Goal: Task Accomplishment & Management: Manage account settings

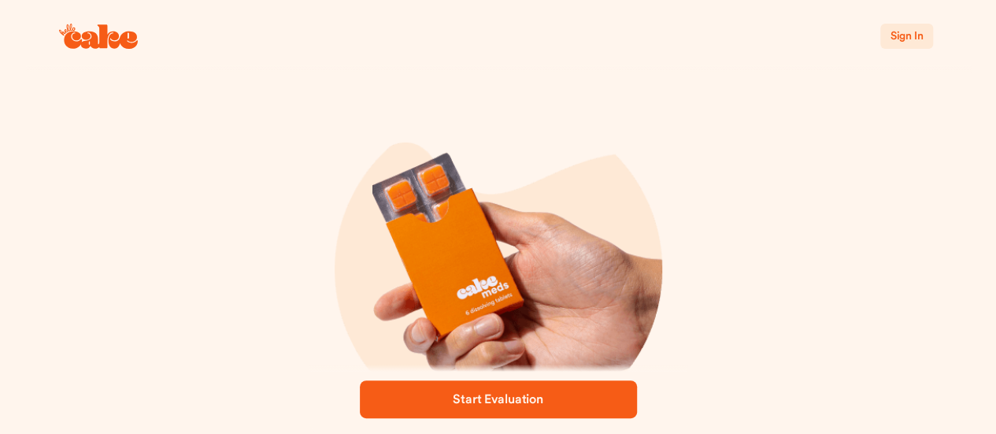
click at [902, 35] on span "Sign In" at bounding box center [905, 36] width 33 height 11
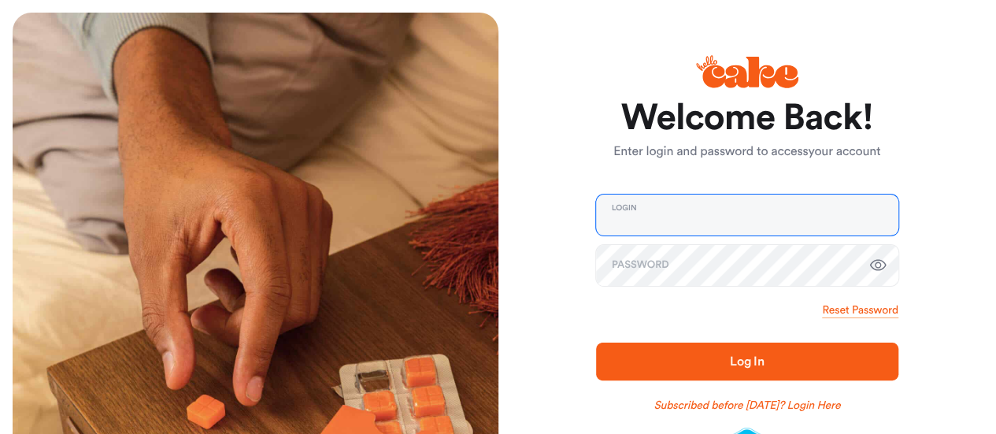
type input "**********"
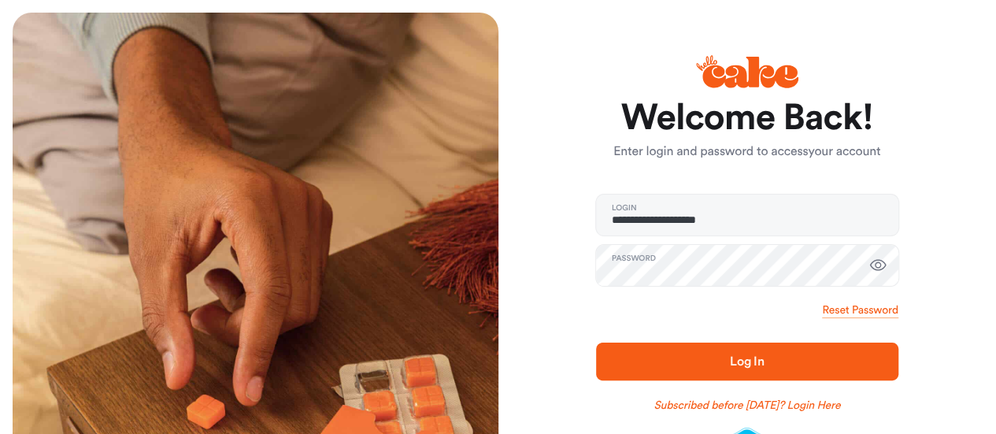
click at [743, 368] on span "Log In" at bounding box center [747, 361] width 252 height 19
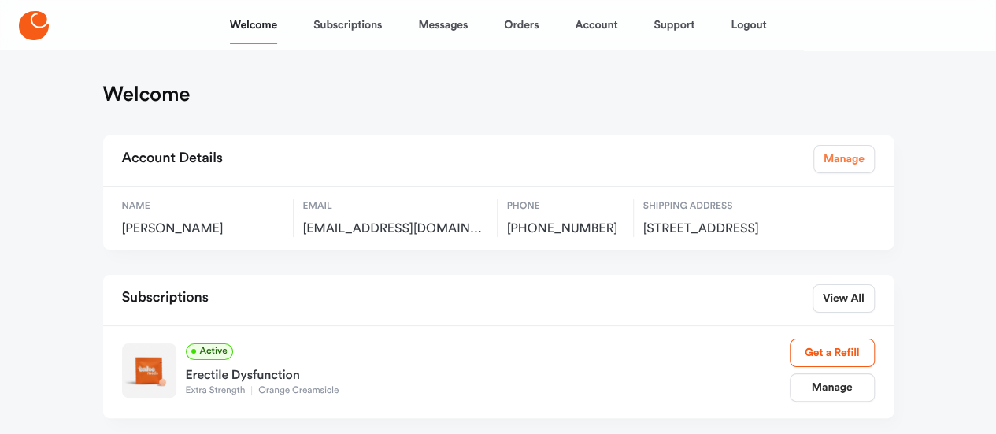
click at [845, 159] on link "Manage" at bounding box center [843, 159] width 61 height 28
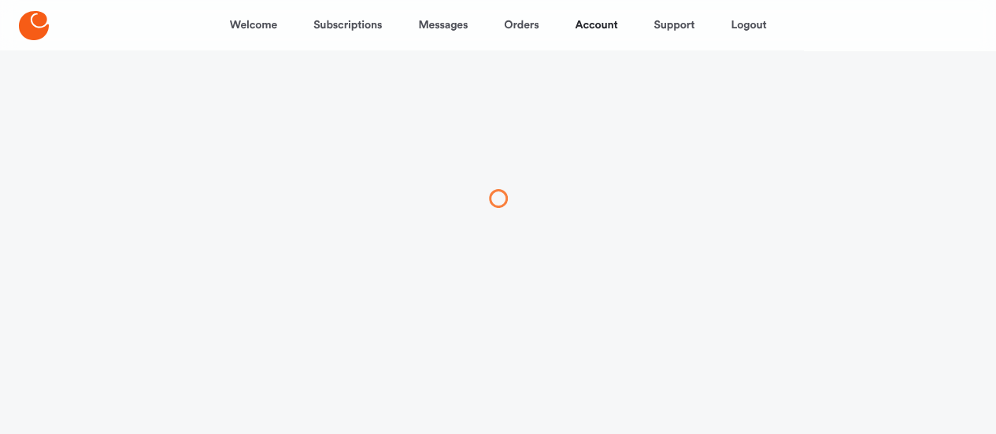
select select "**"
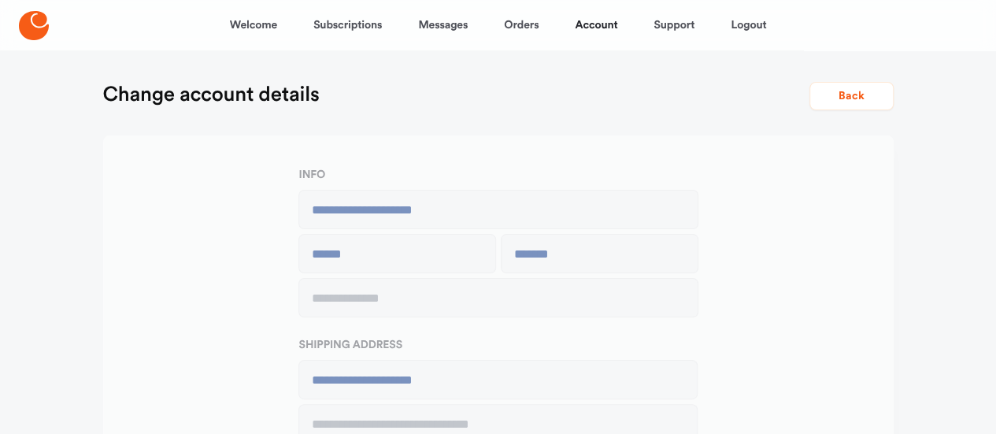
type input "**********"
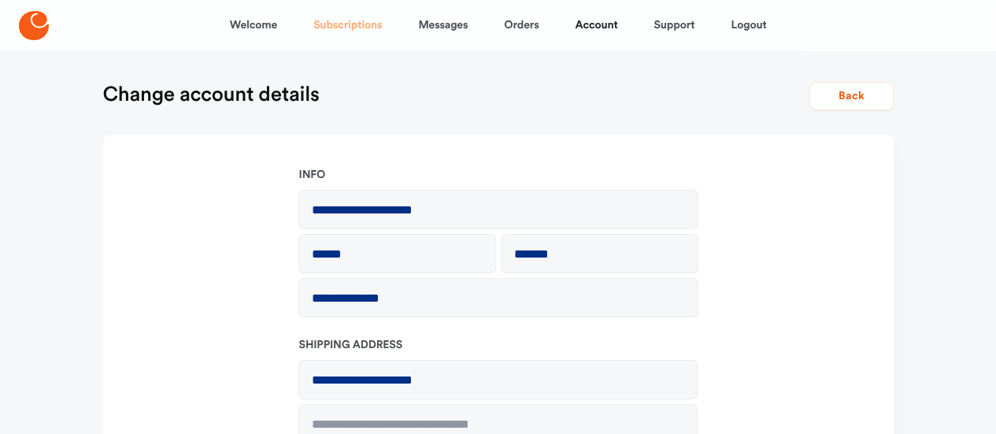
click at [355, 24] on link "Subscriptions" at bounding box center [347, 25] width 68 height 38
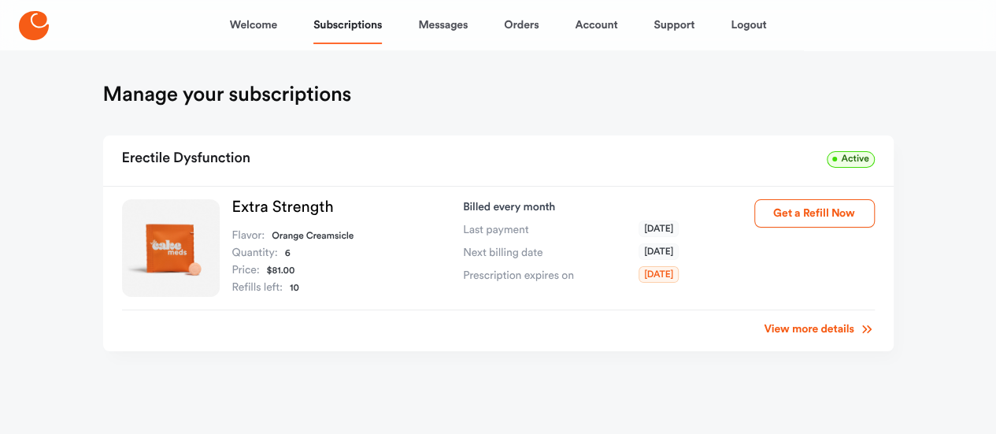
click at [855, 160] on span "Active" at bounding box center [849, 159] width 47 height 17
click at [828, 333] on link "View more details" at bounding box center [819, 329] width 110 height 16
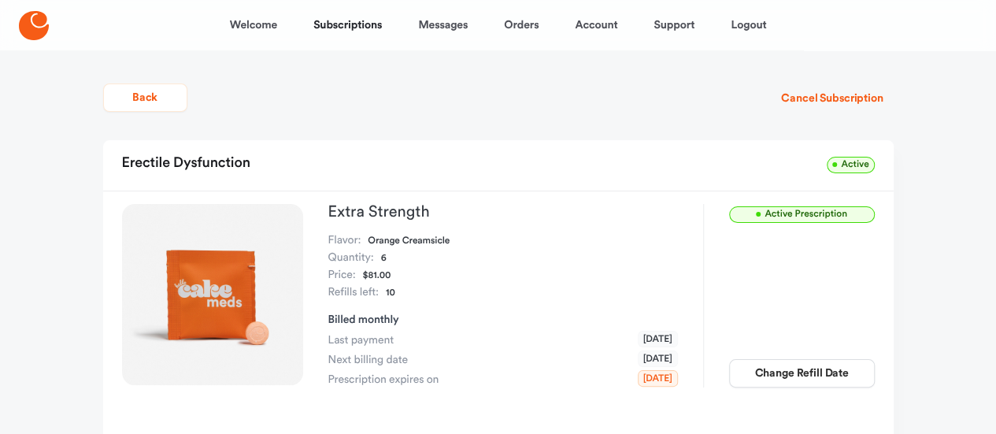
click at [858, 156] on div "Active" at bounding box center [849, 163] width 47 height 19
click at [834, 214] on span "Active Prescription" at bounding box center [802, 214] width 146 height 17
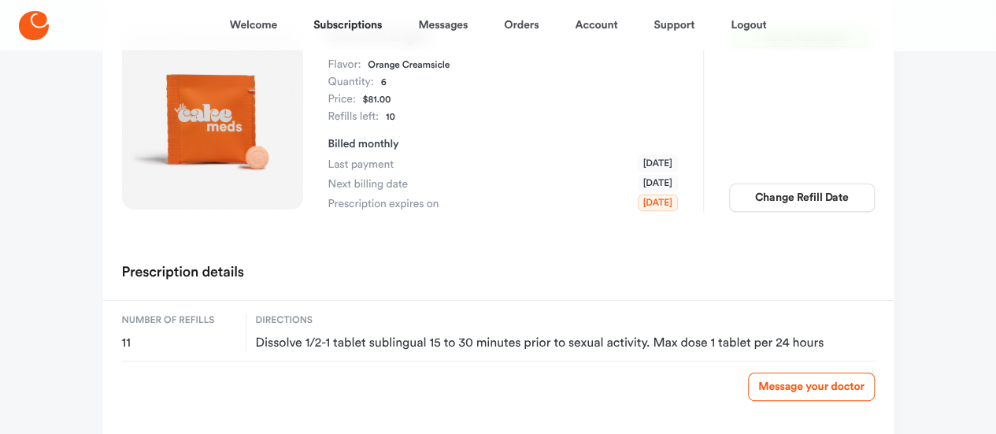
scroll to position [142, 0]
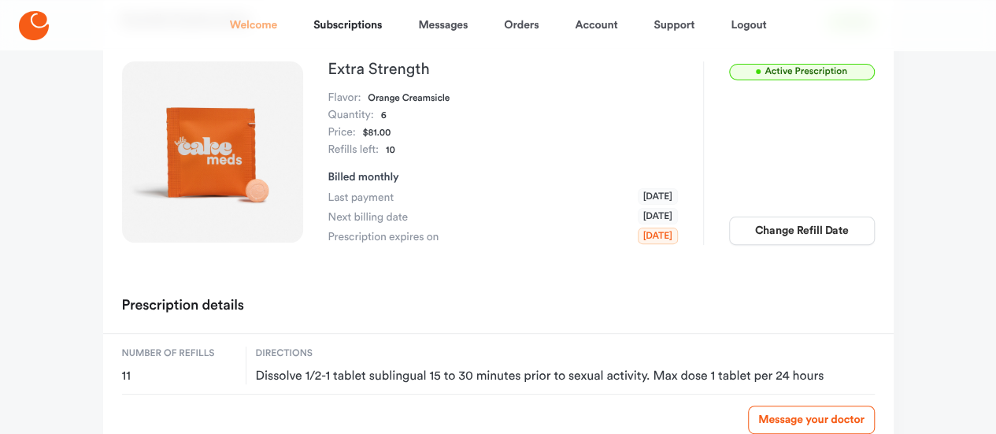
click at [246, 28] on link "Welcome" at bounding box center [253, 25] width 47 height 38
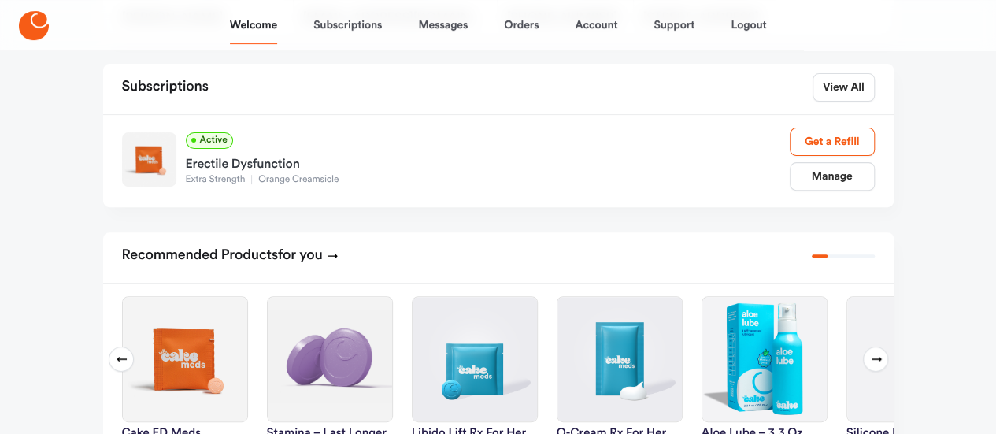
scroll to position [236, 0]
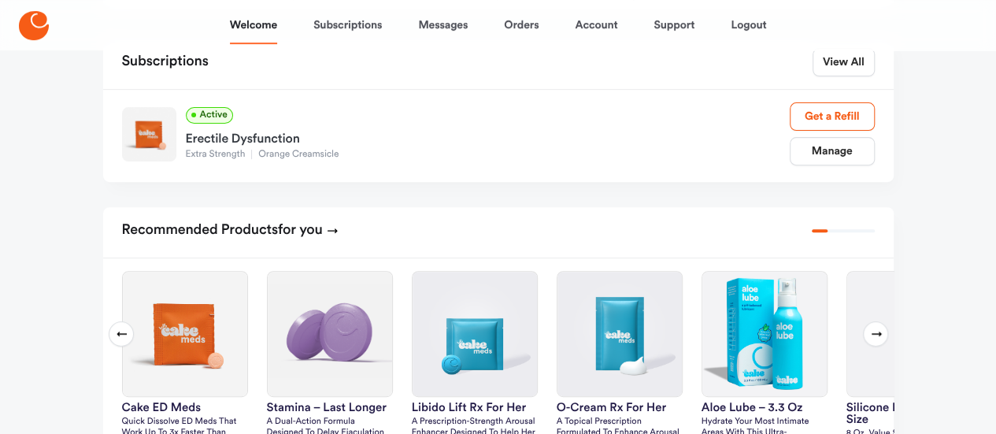
click at [202, 124] on span "Active" at bounding box center [209, 115] width 47 height 17
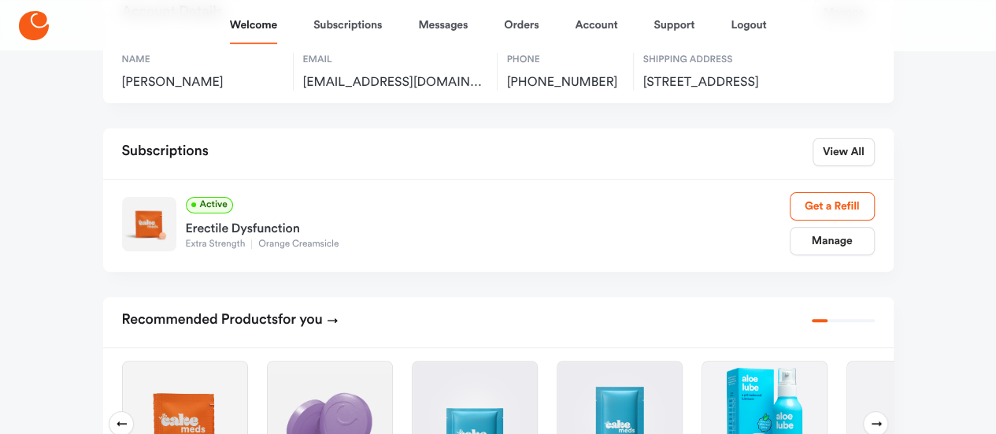
scroll to position [0, 0]
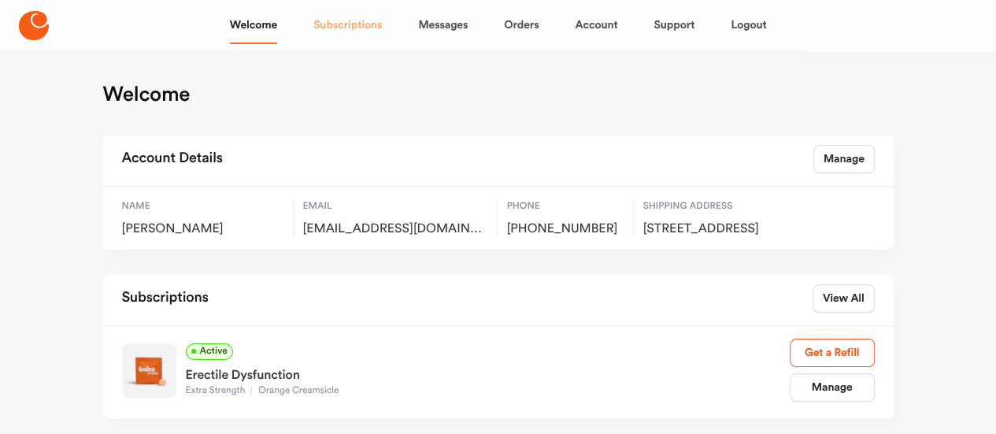
click at [359, 28] on link "Subscriptions" at bounding box center [347, 25] width 68 height 38
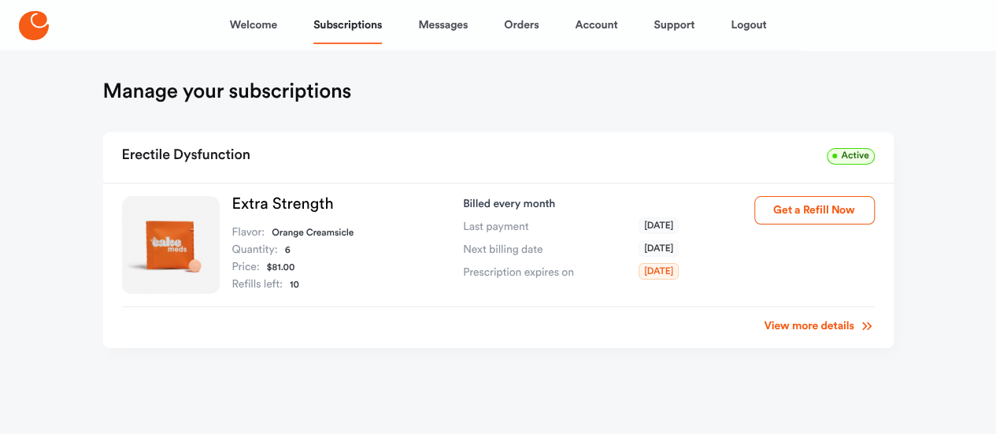
scroll to position [5, 0]
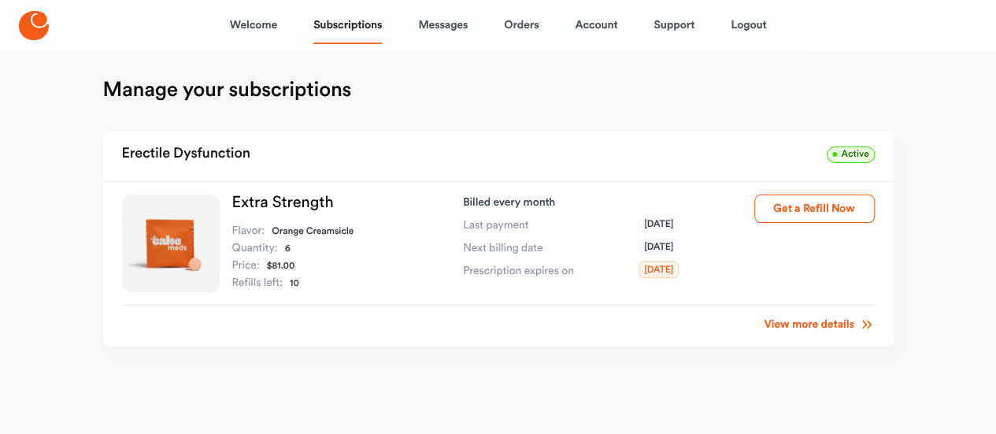
click at [810, 320] on link "View more details" at bounding box center [819, 324] width 110 height 16
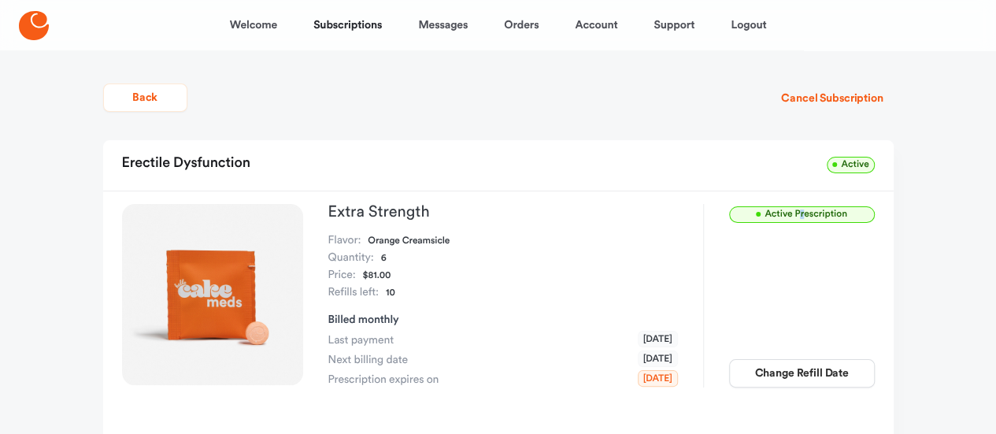
click at [801, 214] on span "Active Prescription" at bounding box center [802, 214] width 146 height 17
click at [597, 24] on link "Account" at bounding box center [596, 25] width 43 height 38
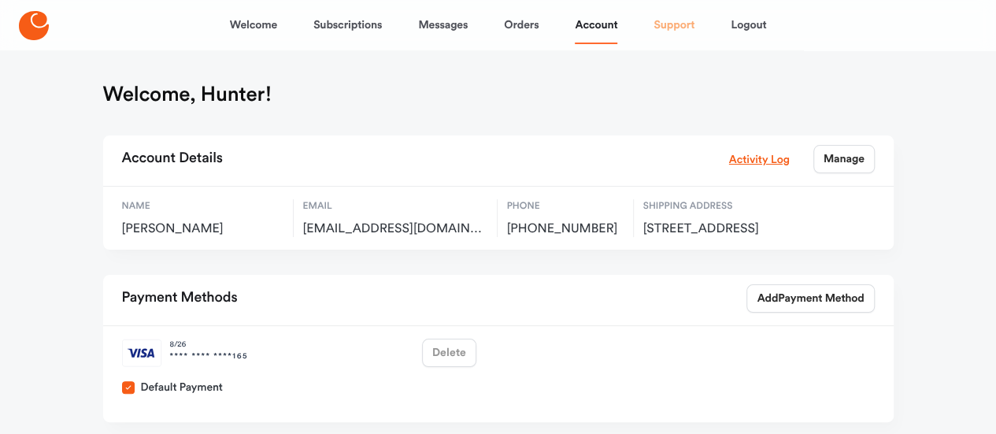
click at [667, 25] on link "Support" at bounding box center [673, 25] width 41 height 38
click at [353, 22] on link "Subscriptions" at bounding box center [347, 25] width 68 height 38
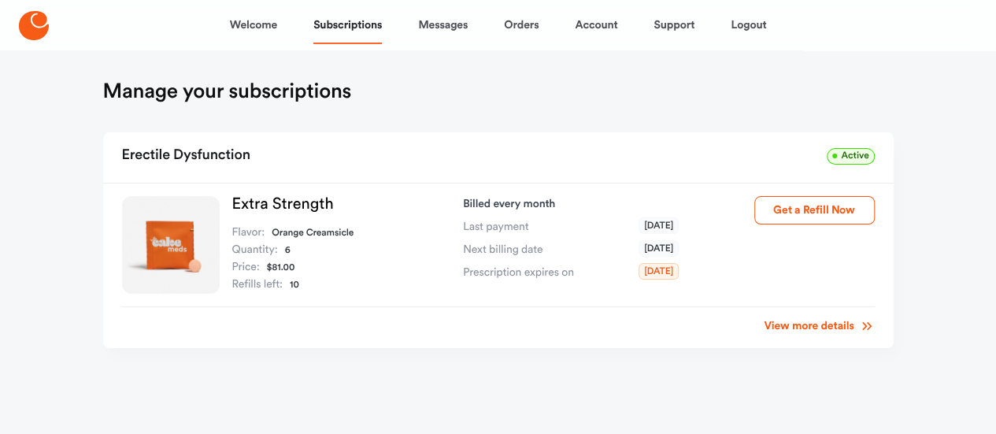
scroll to position [5, 0]
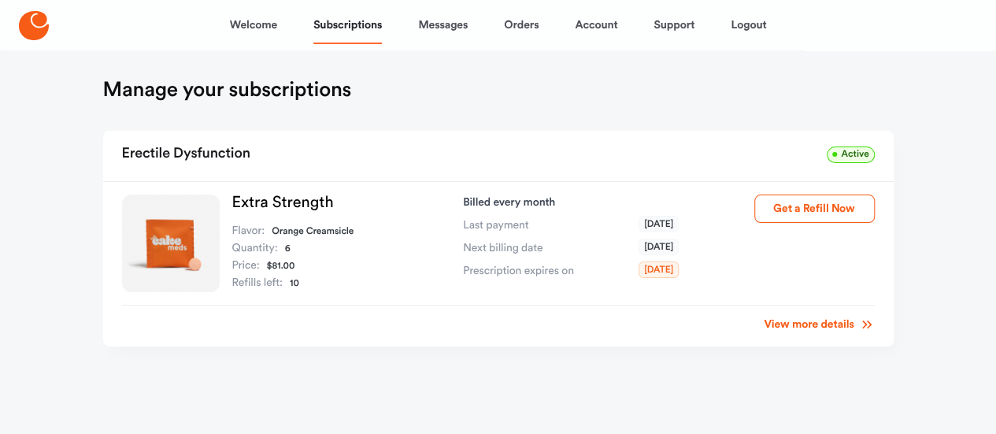
click at [830, 319] on link "View more details" at bounding box center [819, 324] width 110 height 16
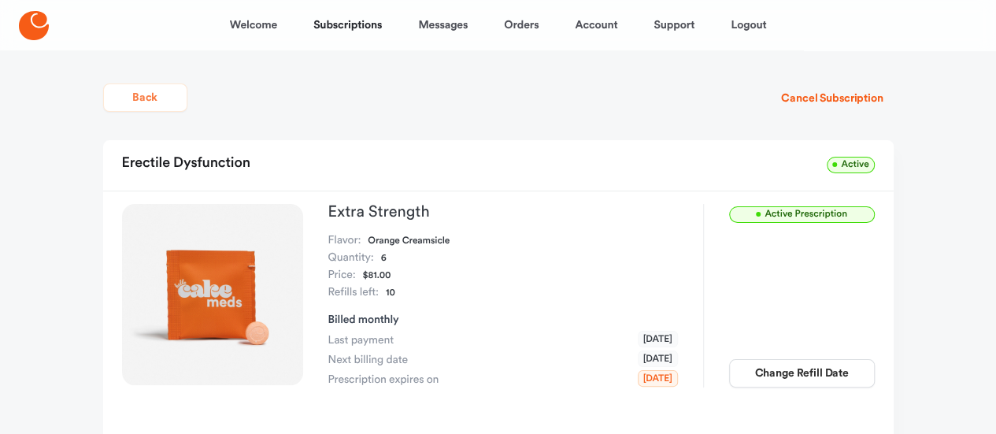
click at [150, 113] on div "Back Cancel Subscription" at bounding box center [498, 98] width 790 height 33
click at [346, 24] on link "Subscriptions" at bounding box center [347, 25] width 68 height 38
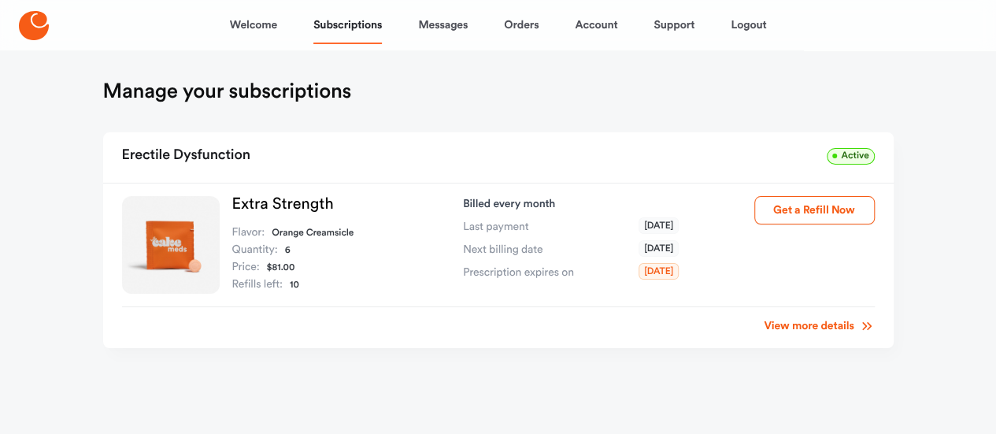
scroll to position [5, 0]
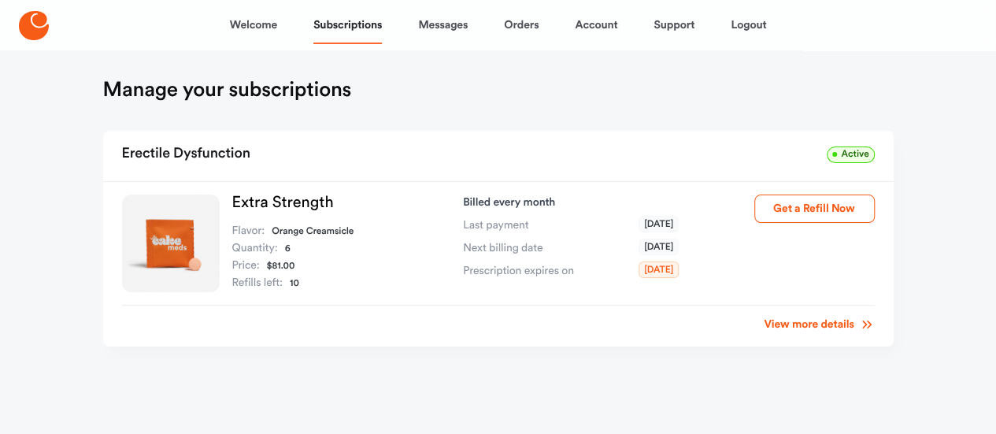
click at [856, 151] on span "Active" at bounding box center [849, 154] width 47 height 17
click at [842, 320] on link "View more details" at bounding box center [819, 324] width 110 height 16
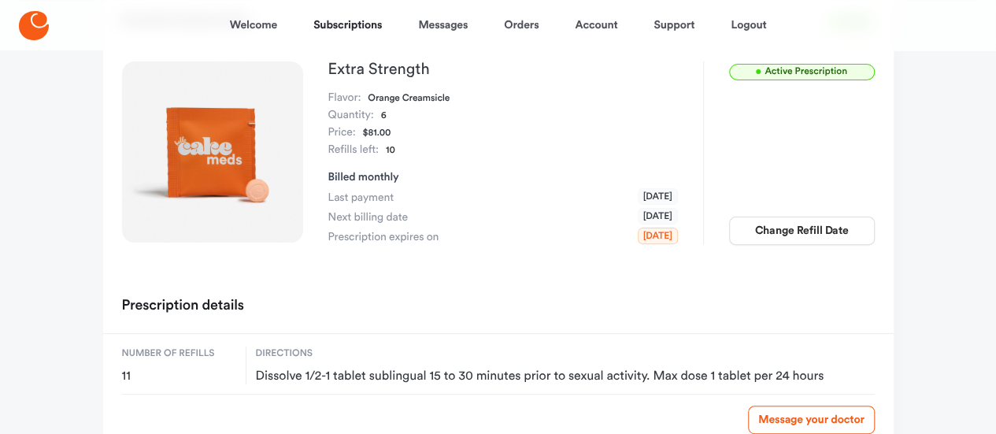
scroll to position [64, 0]
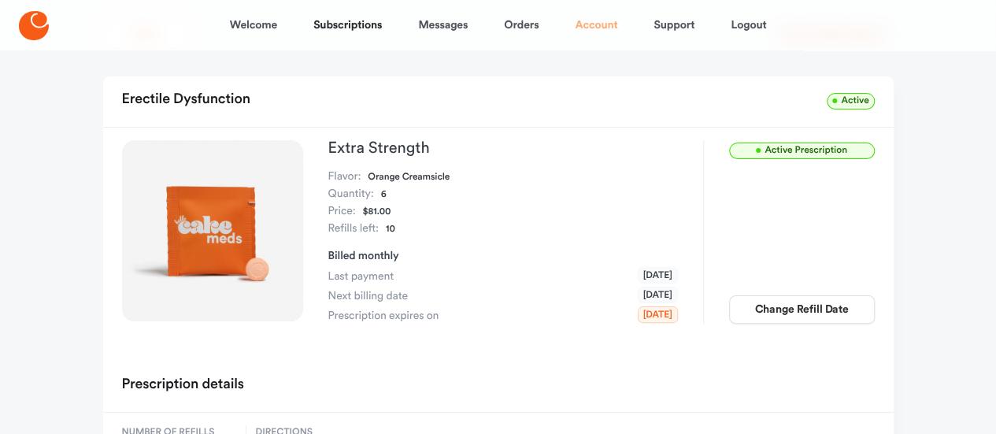
click at [585, 24] on link "Account" at bounding box center [596, 25] width 43 height 38
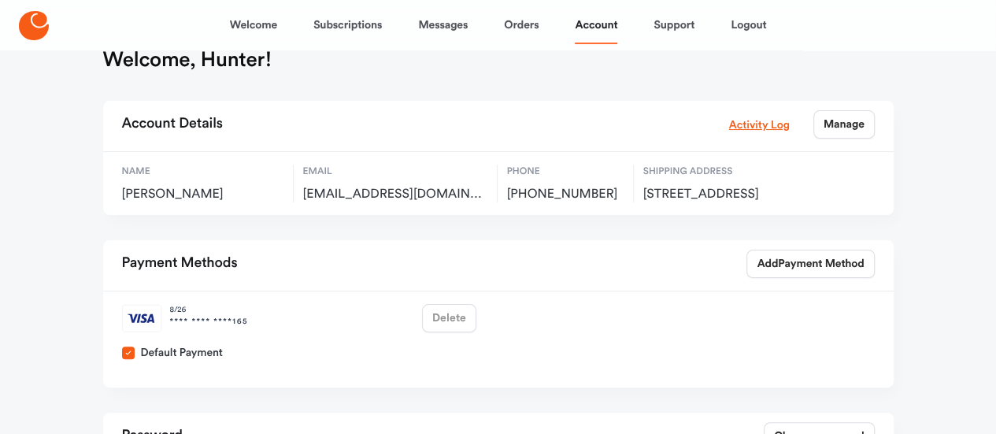
scroll to position [9, 0]
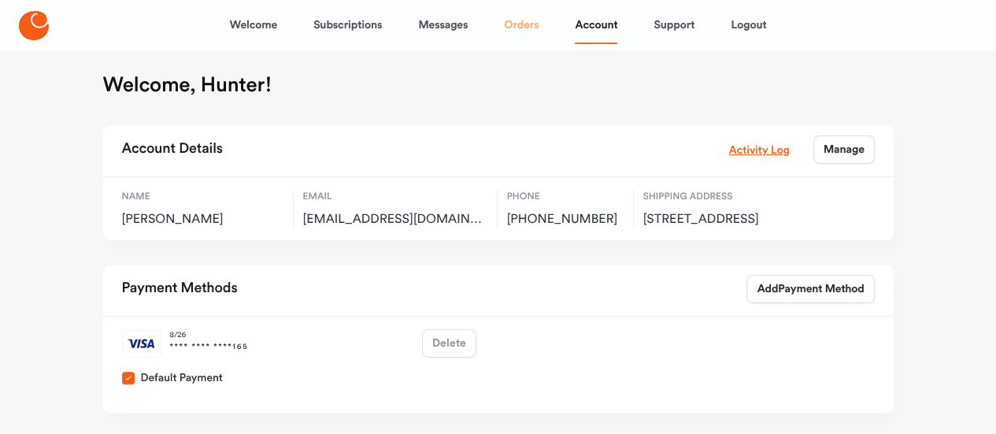
click at [535, 26] on link "Orders" at bounding box center [521, 25] width 35 height 38
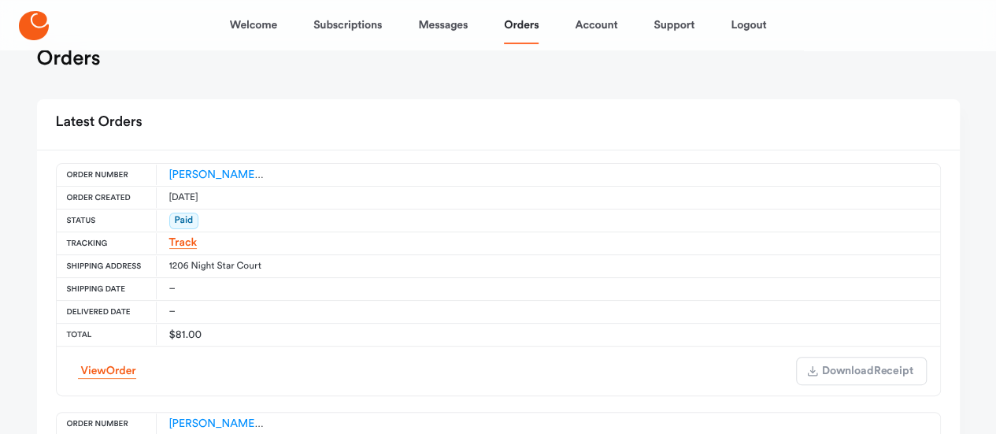
scroll to position [1, 0]
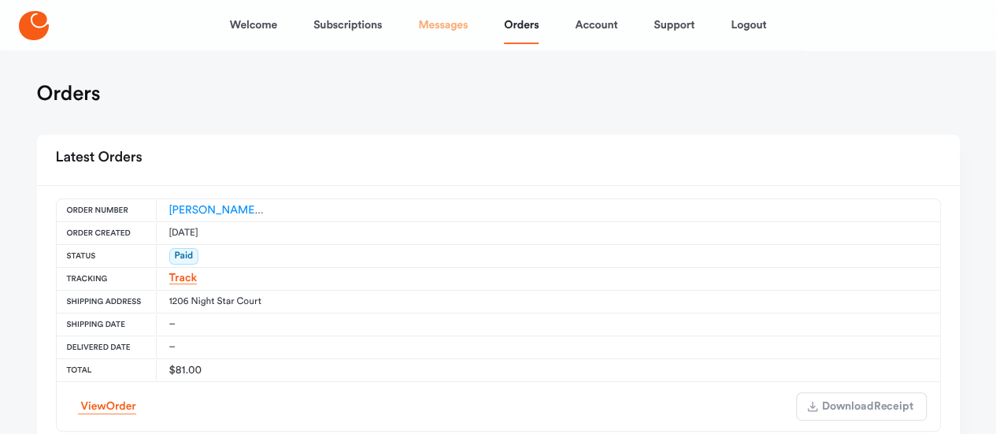
click at [423, 23] on link "Messages" at bounding box center [443, 25] width 50 height 38
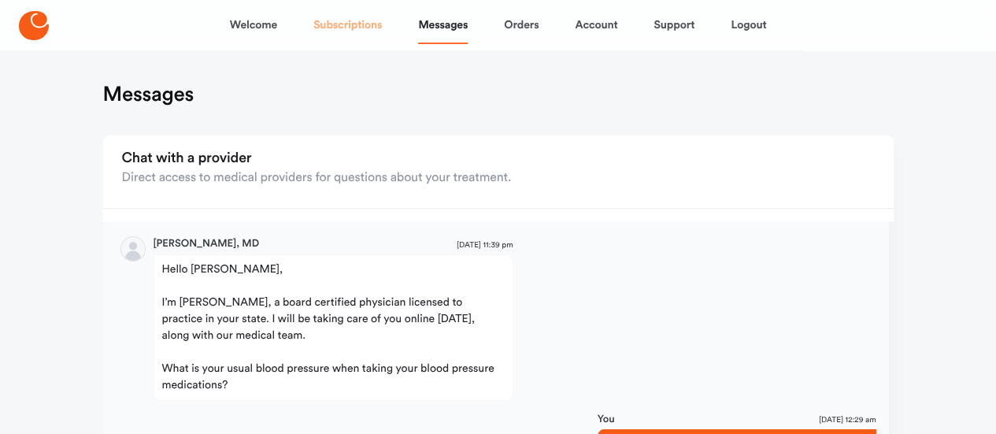
scroll to position [1461, 0]
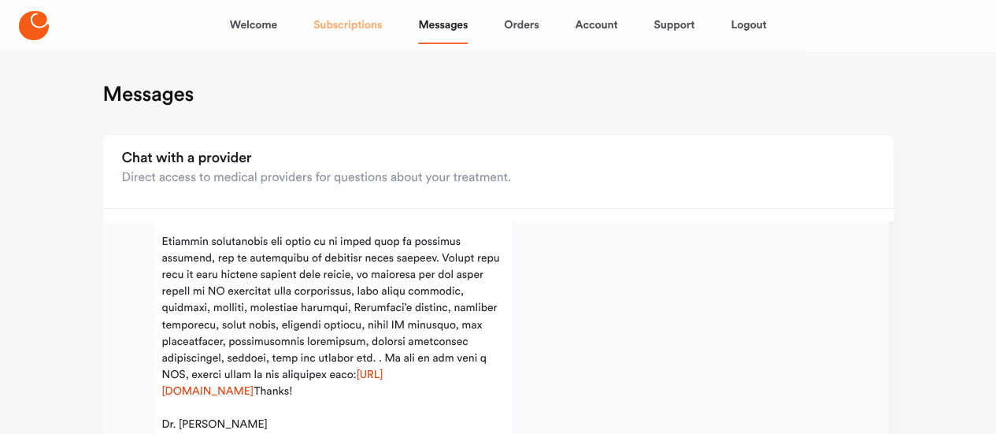
click at [348, 26] on link "Subscriptions" at bounding box center [347, 25] width 68 height 38
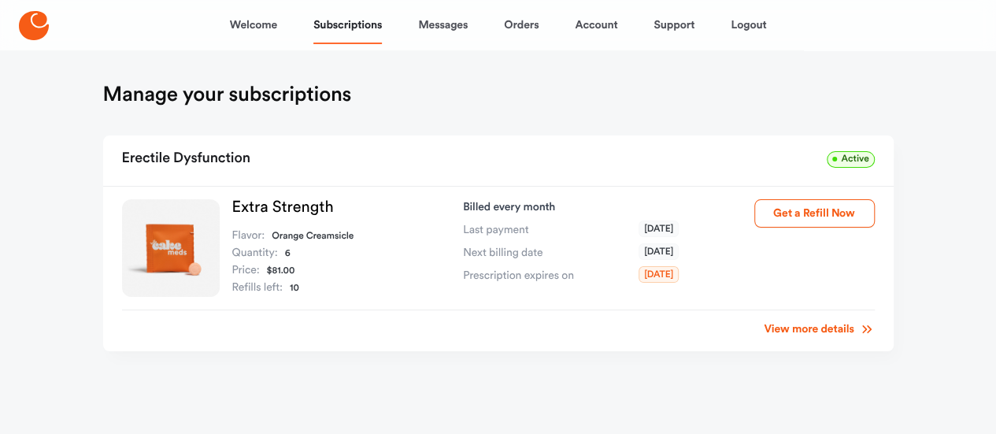
click at [256, 199] on link "Extra Strength" at bounding box center [283, 207] width 102 height 16
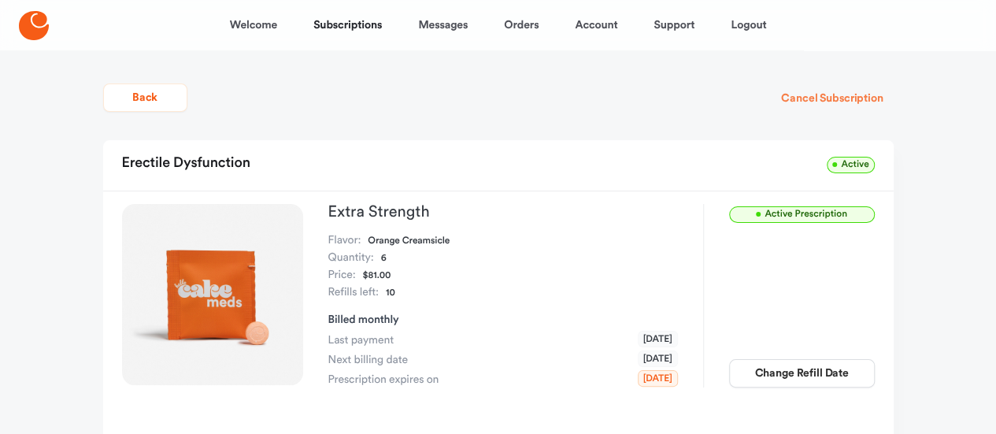
click at [841, 97] on button "Cancel Subscription" at bounding box center [832, 98] width 122 height 28
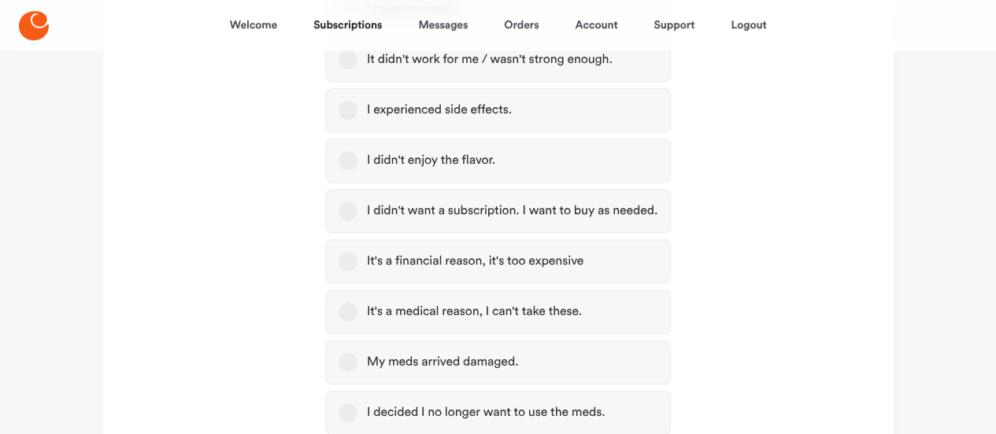
scroll to position [315, 0]
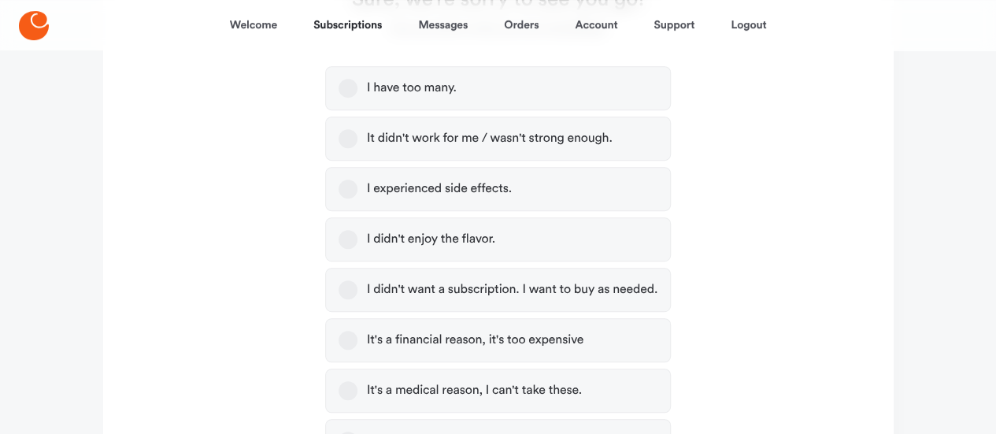
click at [346, 185] on button "I experienced side effects." at bounding box center [347, 188] width 19 height 19
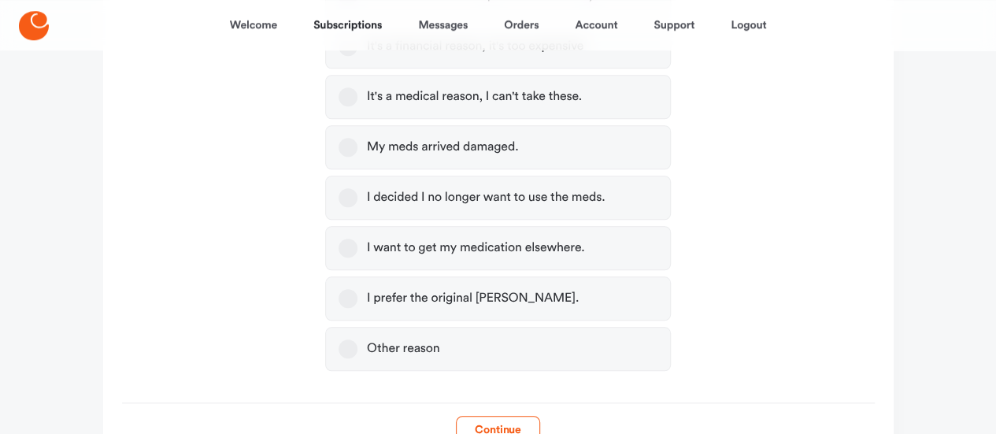
scroll to position [706, 0]
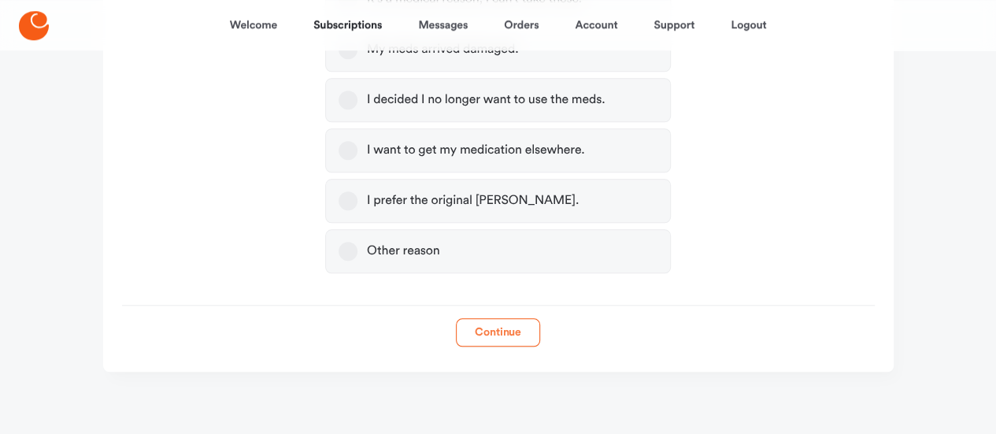
click at [494, 333] on button "Continue" at bounding box center [498, 332] width 84 height 28
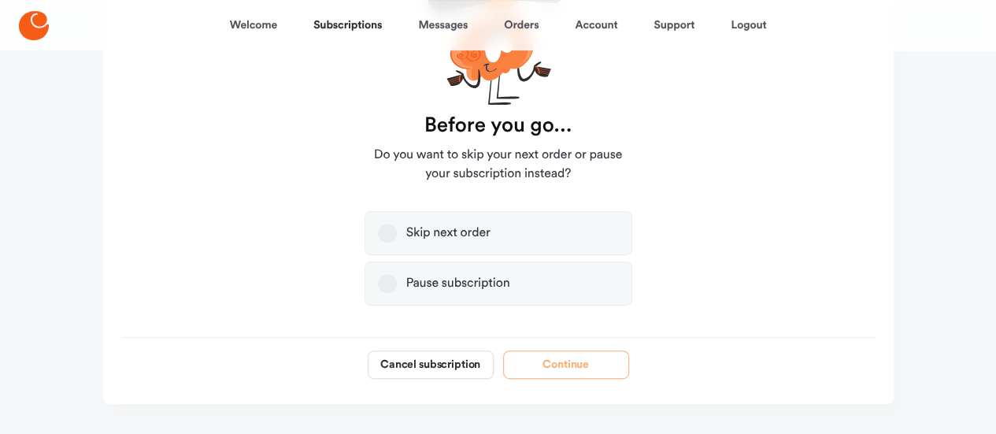
scroll to position [233, 0]
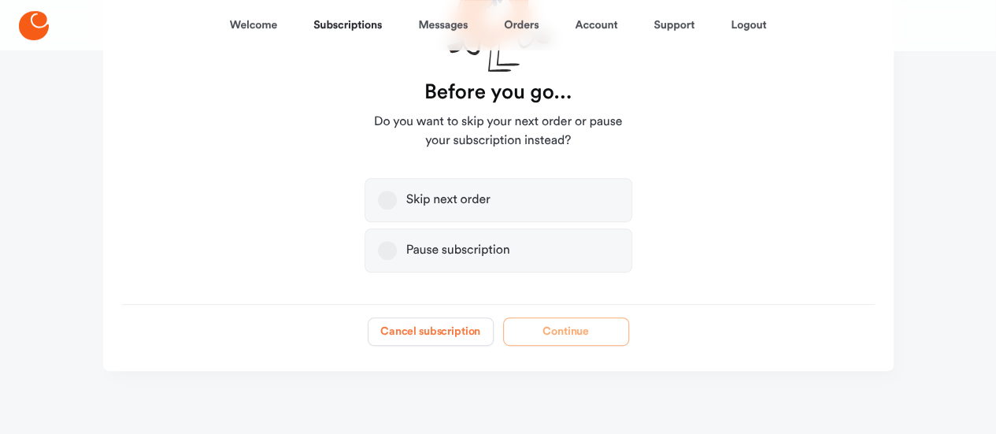
click at [430, 328] on button "Cancel subscription" at bounding box center [431, 331] width 126 height 28
